Goal: Find specific page/section: Find specific page/section

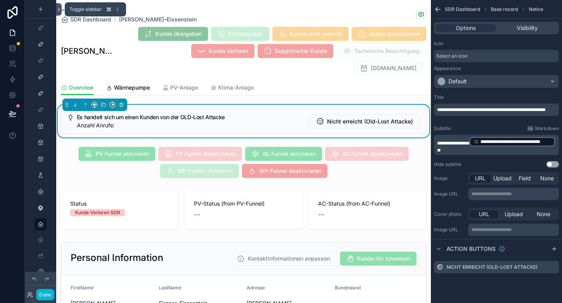
click at [58, 12] on icon at bounding box center [58, 10] width 5 height 6
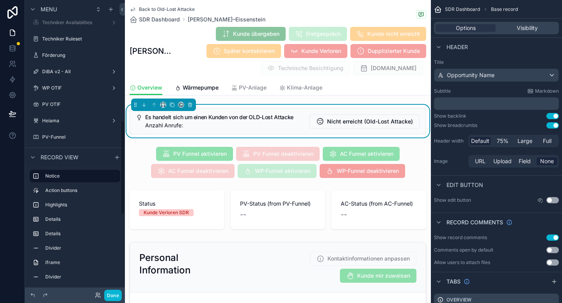
scroll to position [386, 0]
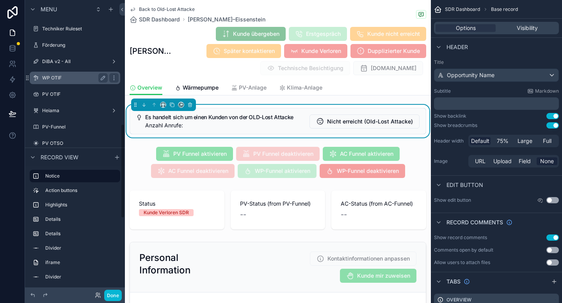
click at [51, 75] on label "WP OTIF" at bounding box center [73, 78] width 62 height 6
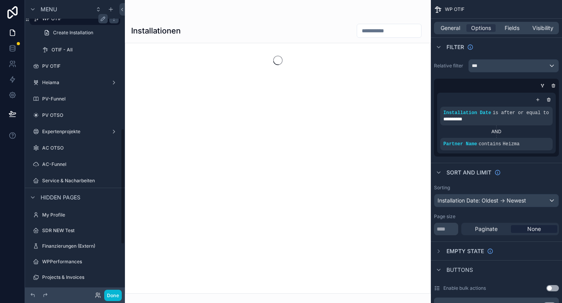
scroll to position [327, 0]
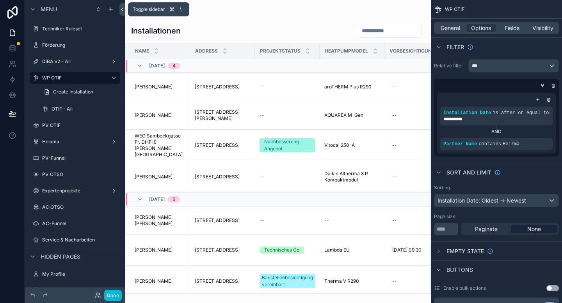
click at [121, 6] on button at bounding box center [121, 9] width 5 height 12
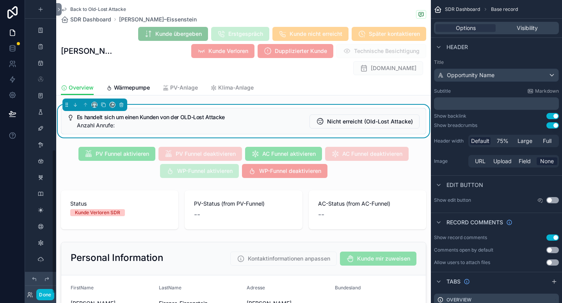
scroll to position [305, 0]
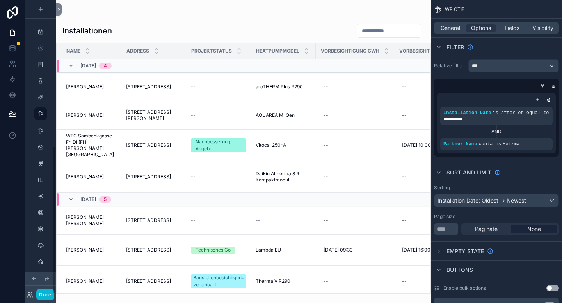
scroll to position [291, 0]
click at [286, 27] on div "scrollable content" at bounding box center [243, 151] width 374 height 303
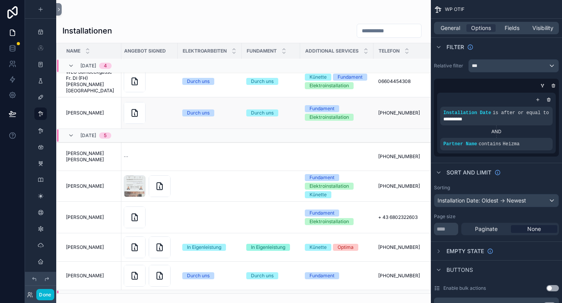
scroll to position [72, 363]
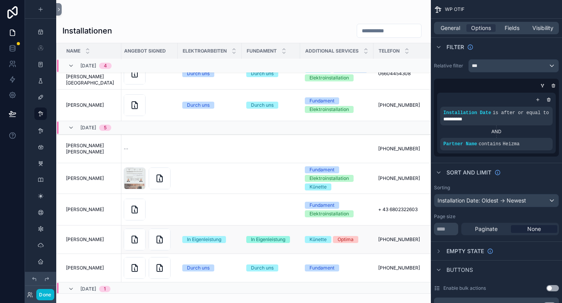
click at [102, 237] on div "[PERSON_NAME] [PERSON_NAME]" at bounding box center [91, 240] width 51 height 6
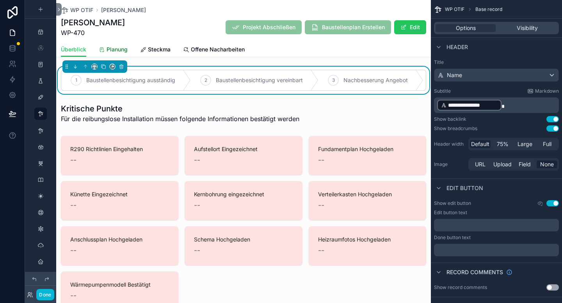
click at [112, 52] on span "Planung" at bounding box center [116, 50] width 21 height 8
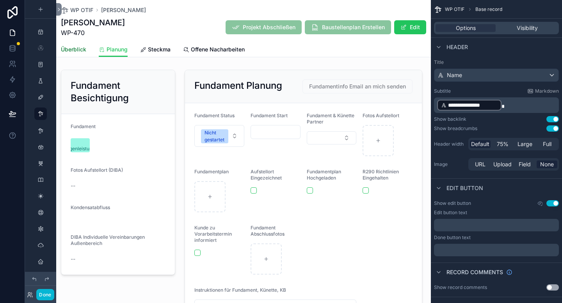
click at [74, 46] on span "Überblick" at bounding box center [73, 50] width 25 height 8
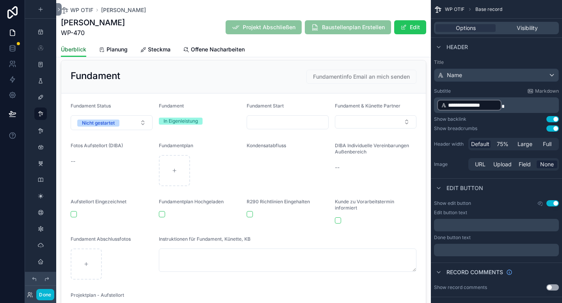
scroll to position [733, 0]
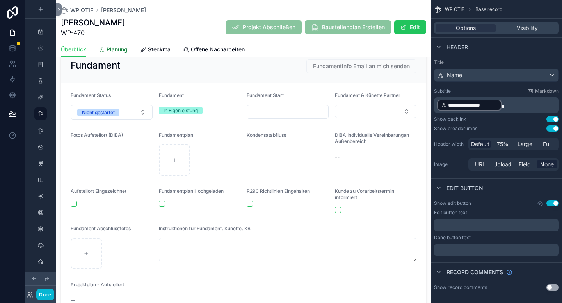
click at [117, 51] on span "Planung" at bounding box center [116, 50] width 21 height 8
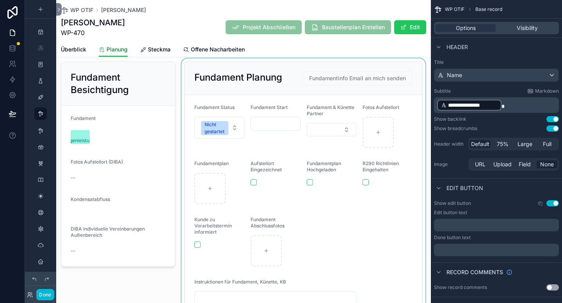
scroll to position [6, 0]
